Goal: Information Seeking & Learning: Find specific page/section

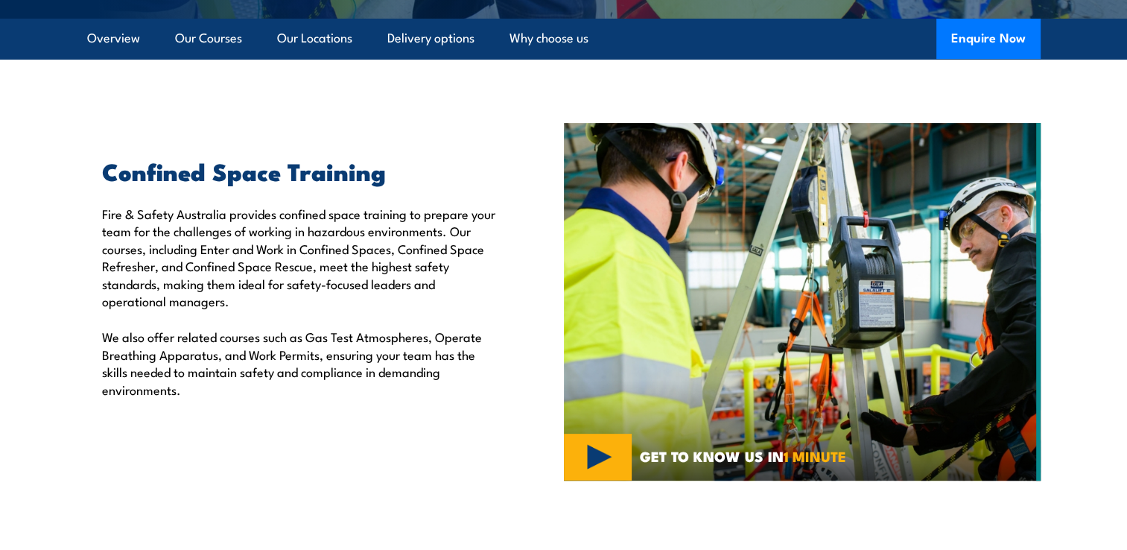
scroll to position [373, 0]
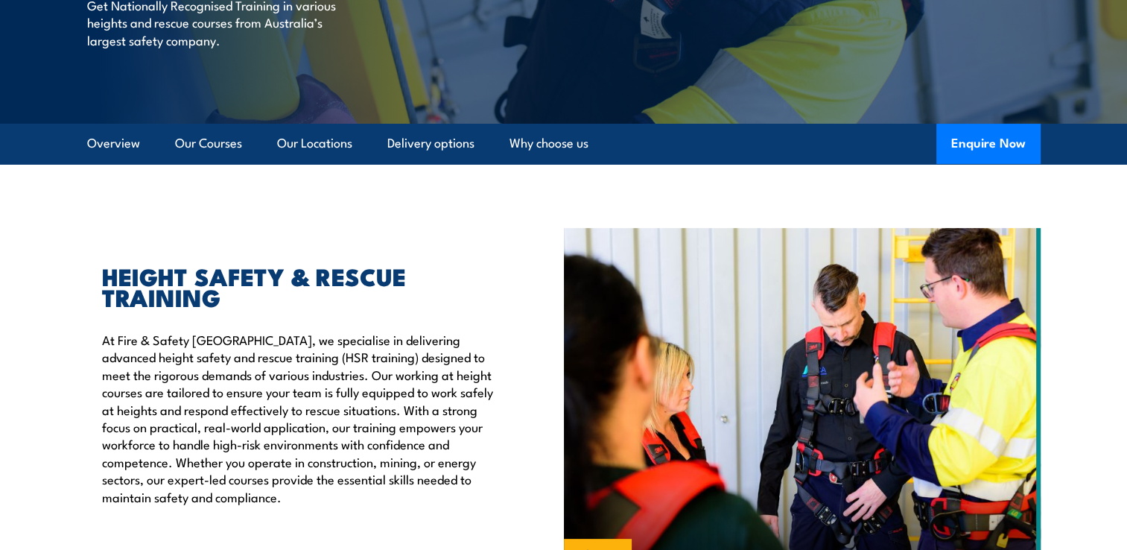
scroll to position [298, 0]
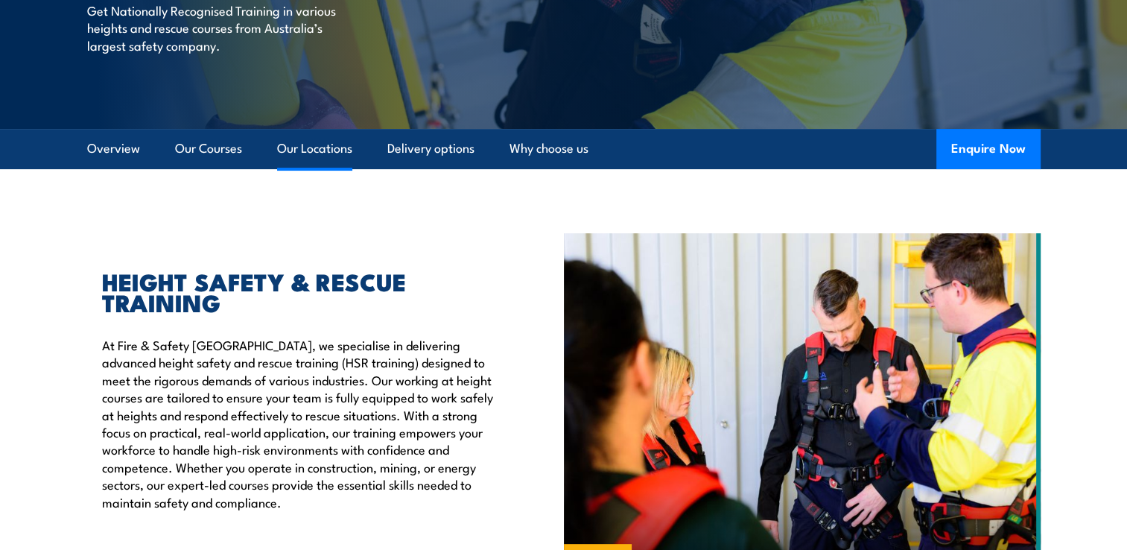
click at [304, 153] on link "Our Locations" at bounding box center [314, 148] width 75 height 39
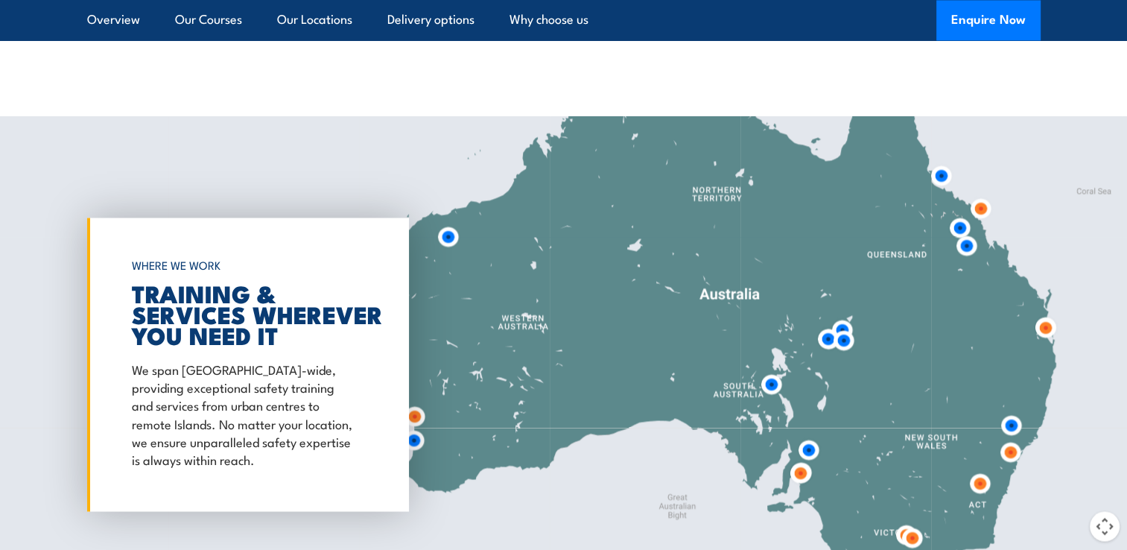
scroll to position [2405, 0]
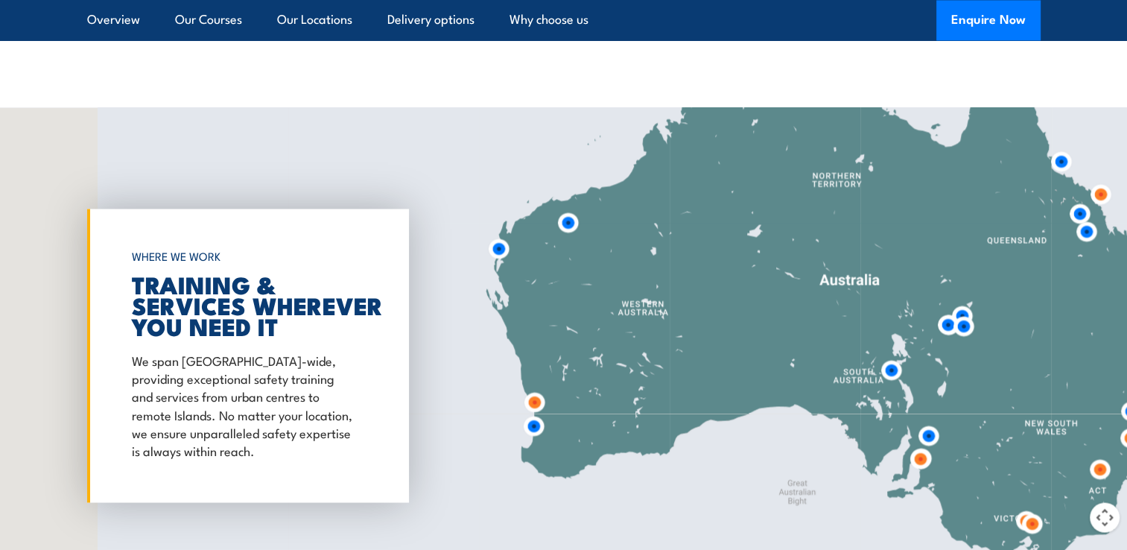
drag, startPoint x: 527, startPoint y: 377, endPoint x: 589, endPoint y: 381, distance: 61.9
click at [593, 377] on div at bounding box center [563, 355] width 1127 height 496
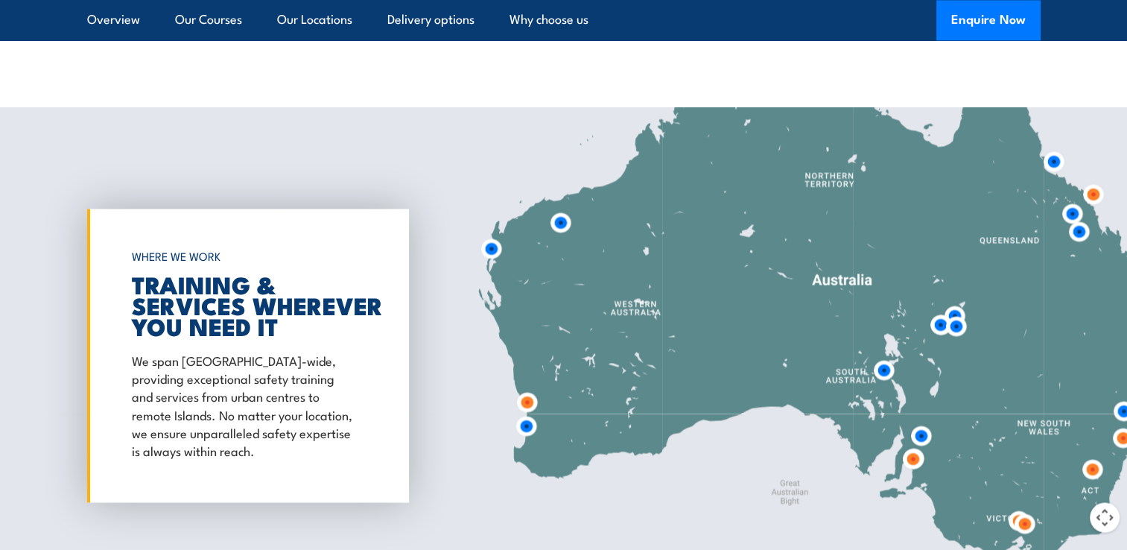
click at [527, 413] on img at bounding box center [527, 426] width 28 height 28
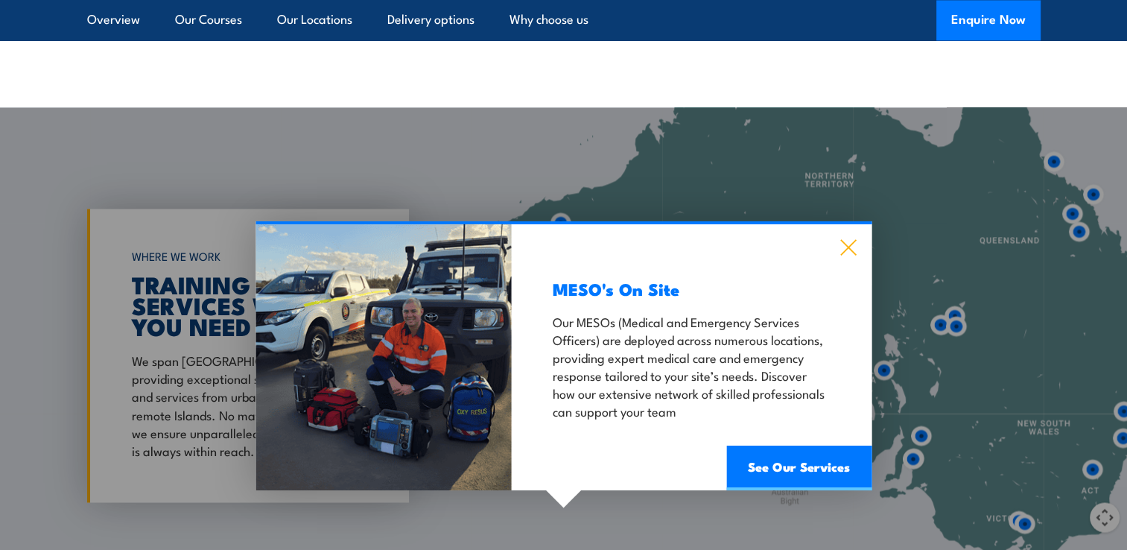
click at [845, 239] on icon at bounding box center [848, 247] width 17 height 16
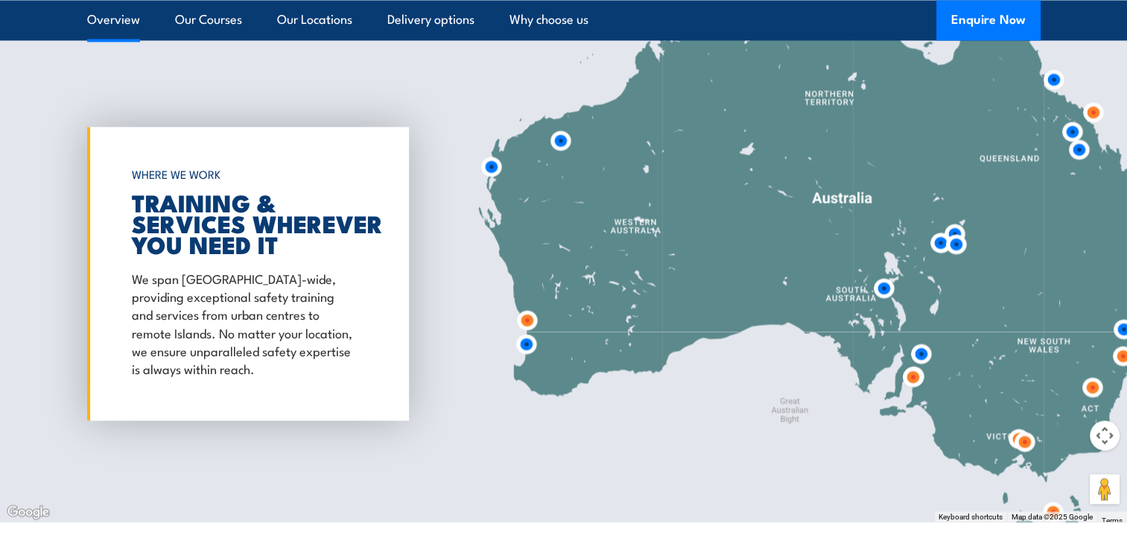
scroll to position [2497, 0]
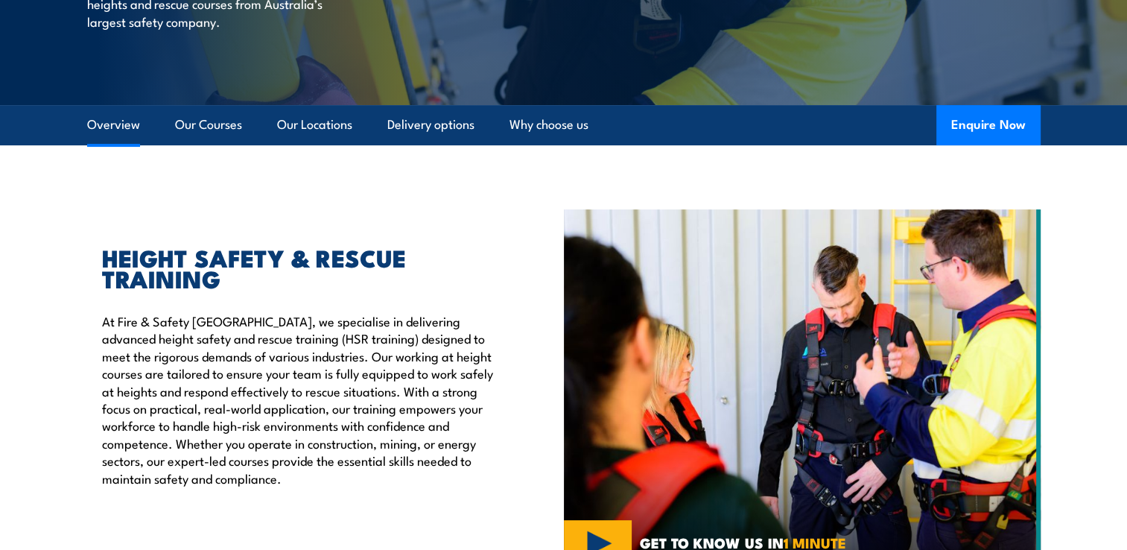
scroll to position [320, 0]
